Goal: Check status

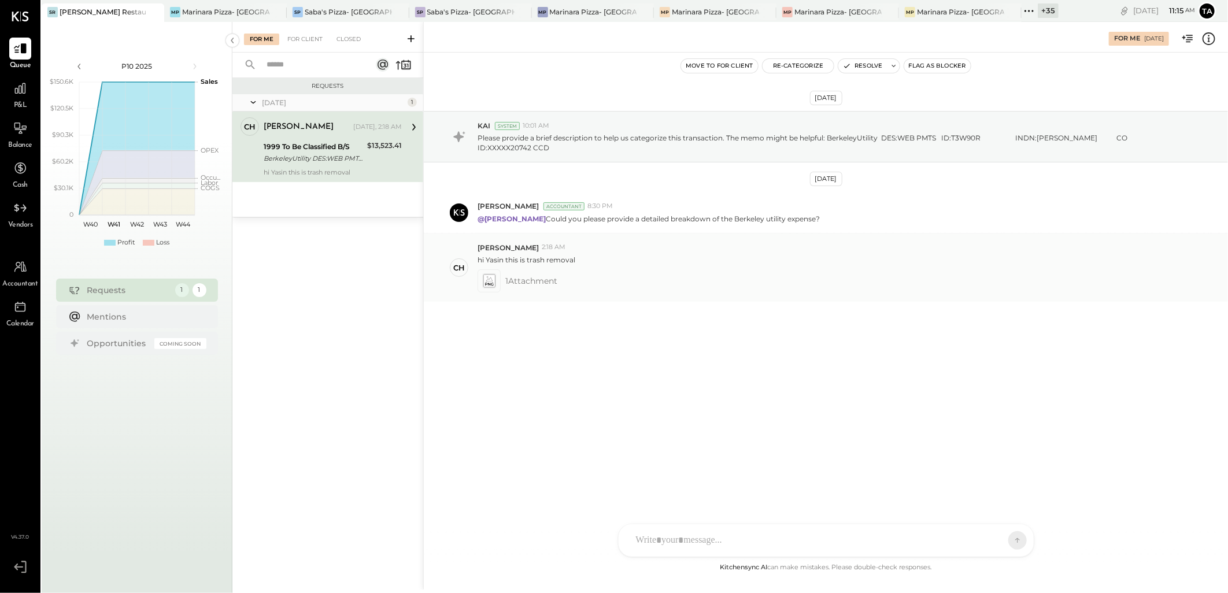
click at [488, 285] on icon at bounding box center [489, 280] width 12 height 13
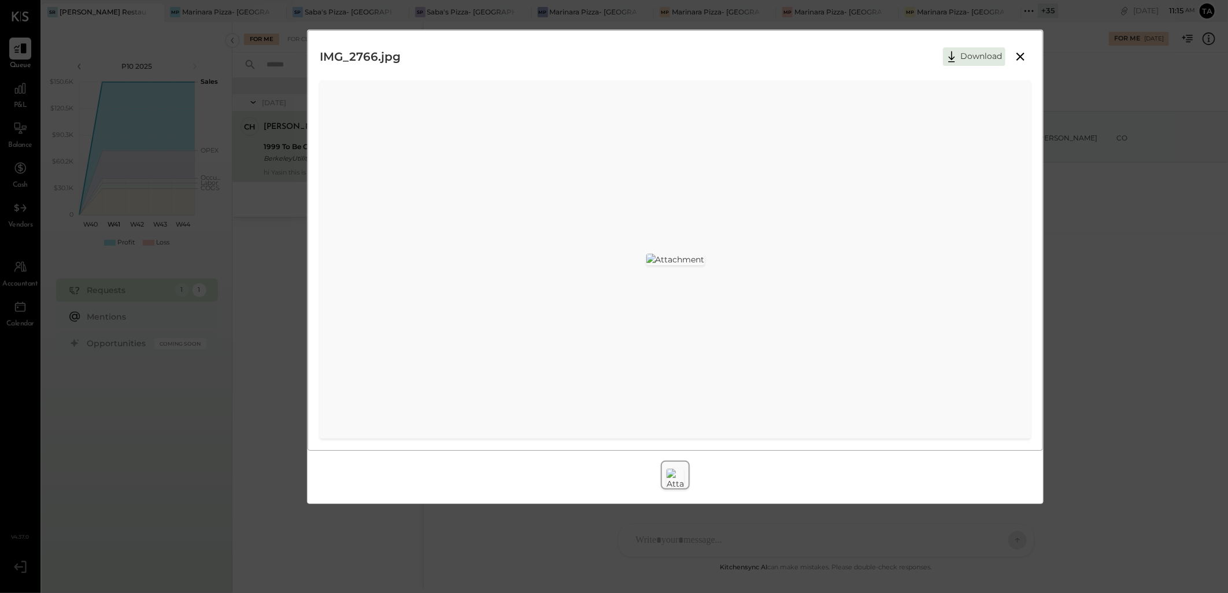
click at [1019, 55] on icon at bounding box center [1020, 57] width 8 height 8
